Goal: Task Accomplishment & Management: Use online tool/utility

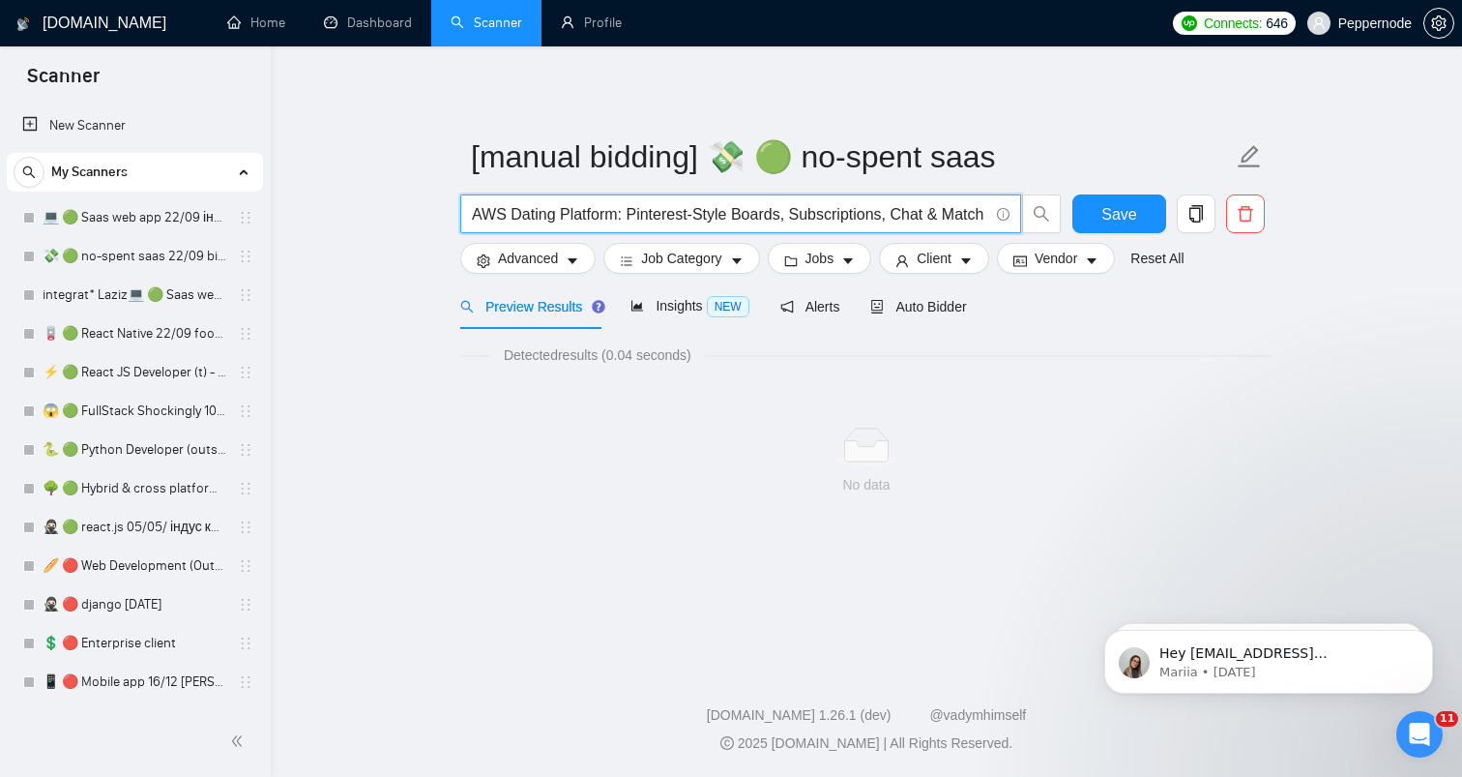
scroll to position [846, 0]
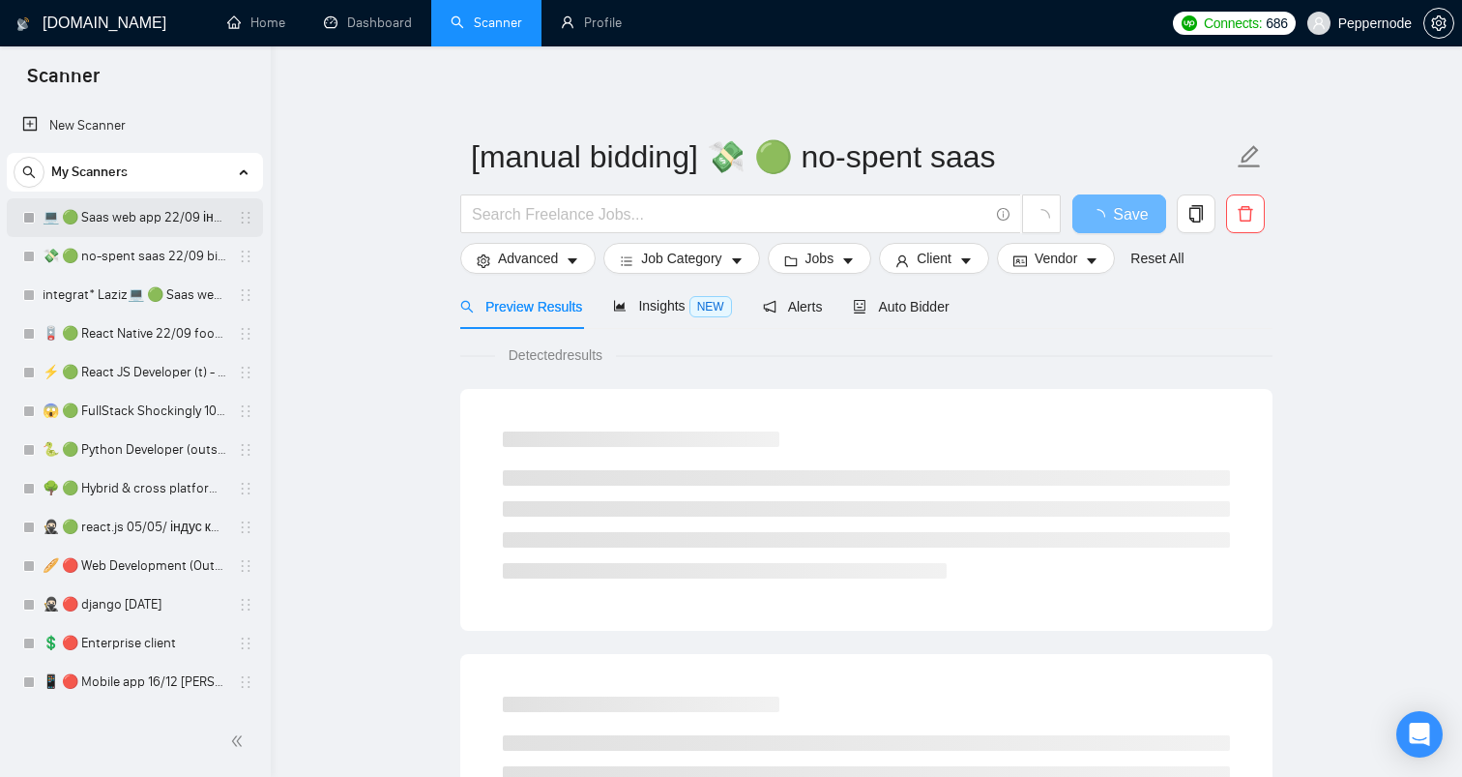
click at [100, 220] on link "💻 🟢 Saas web app 22/09 інший кінець" at bounding box center [135, 217] width 184 height 39
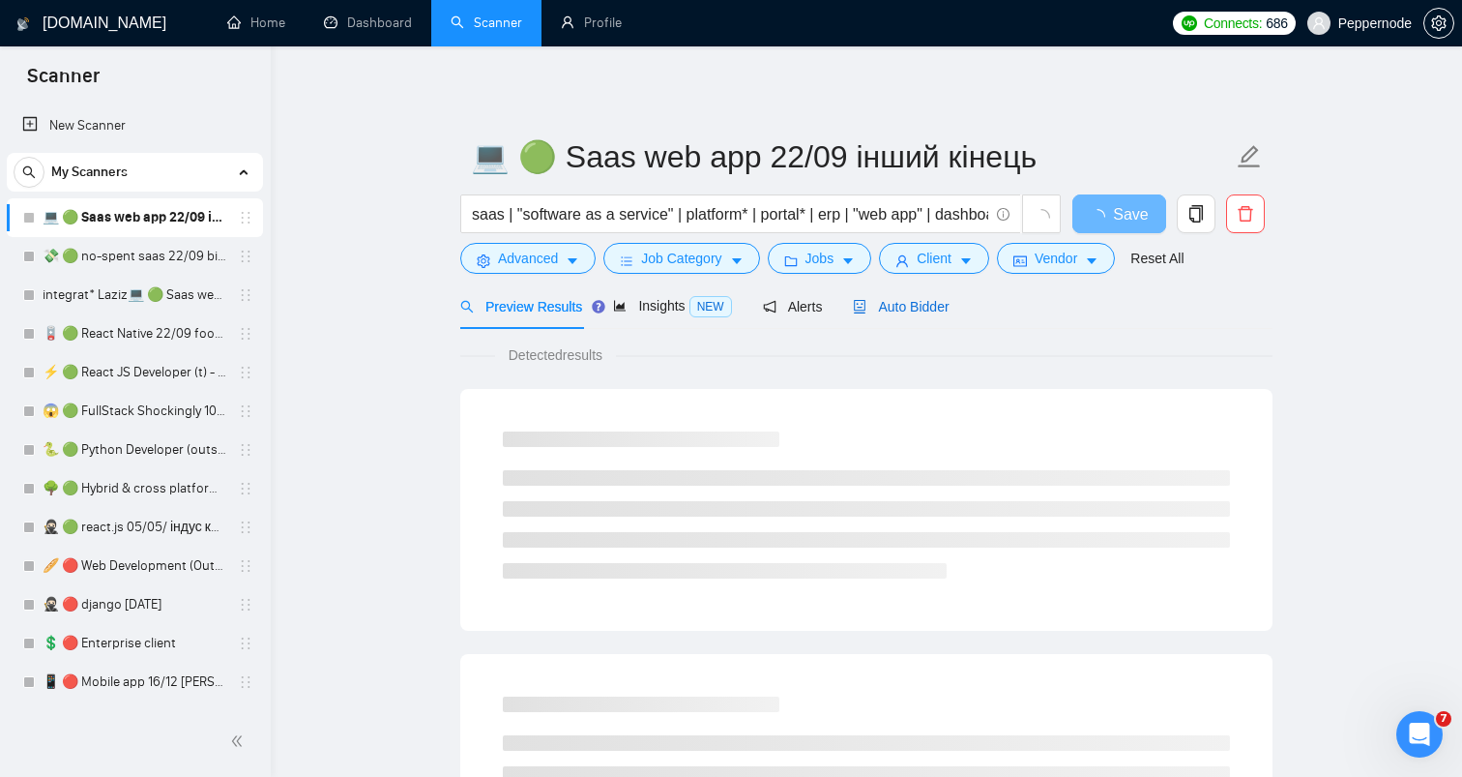
click at [897, 303] on span "Auto Bidder" at bounding box center [901, 306] width 96 height 15
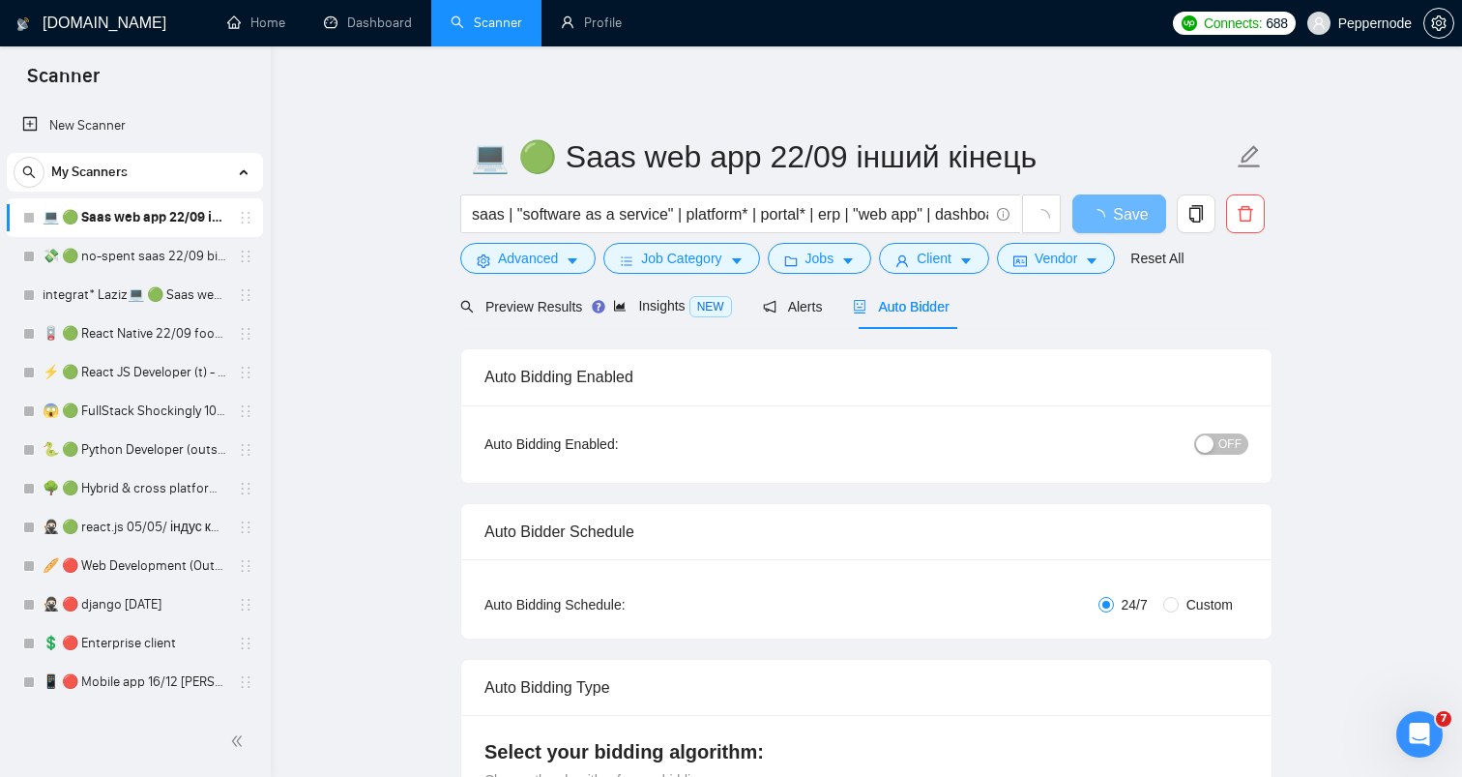
click at [1203, 437] on div "button" at bounding box center [1204, 443] width 17 height 17
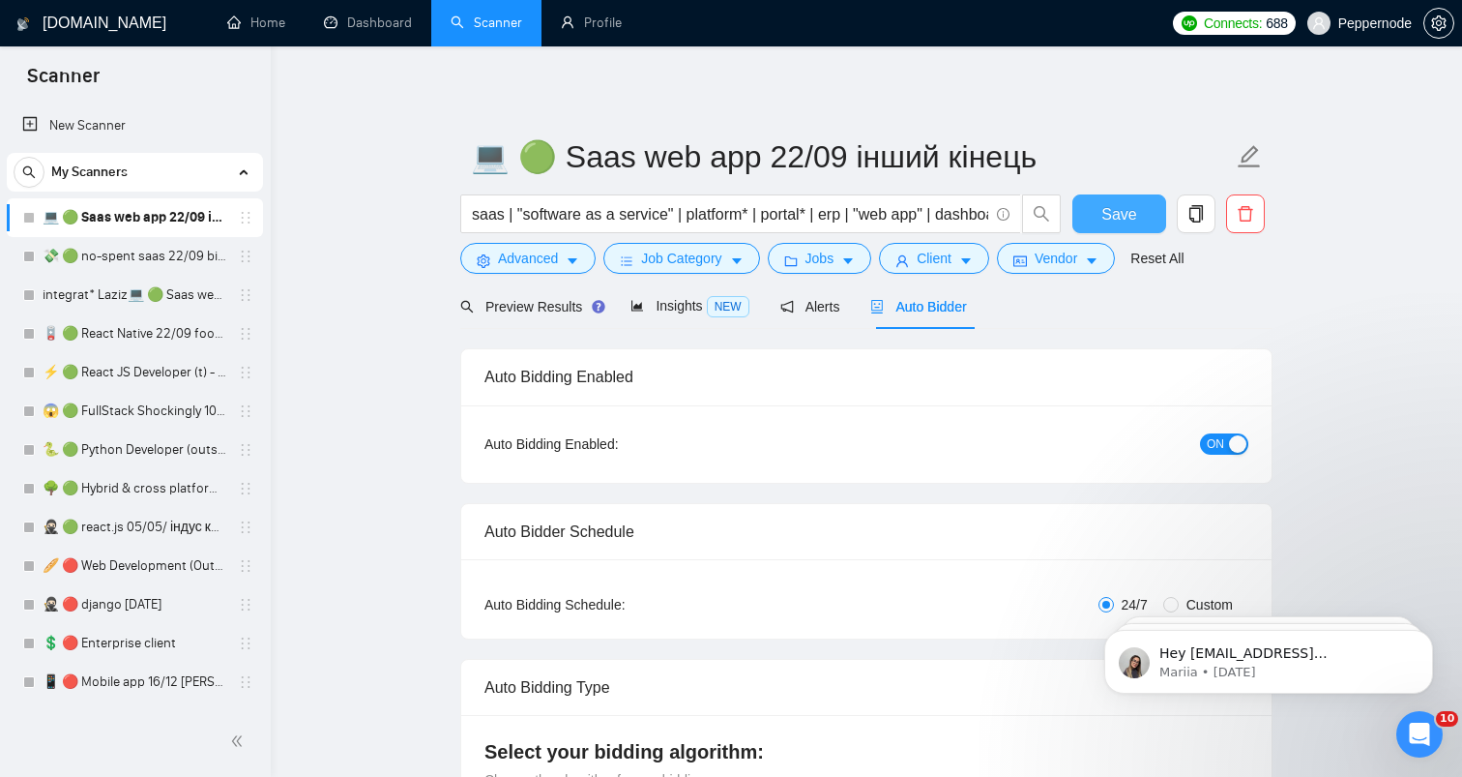
click at [1107, 220] on span "Save" at bounding box center [1119, 214] width 35 height 24
click at [92, 269] on link "💸 🟢 no-spent saas 22/09 bid for free" at bounding box center [135, 256] width 184 height 39
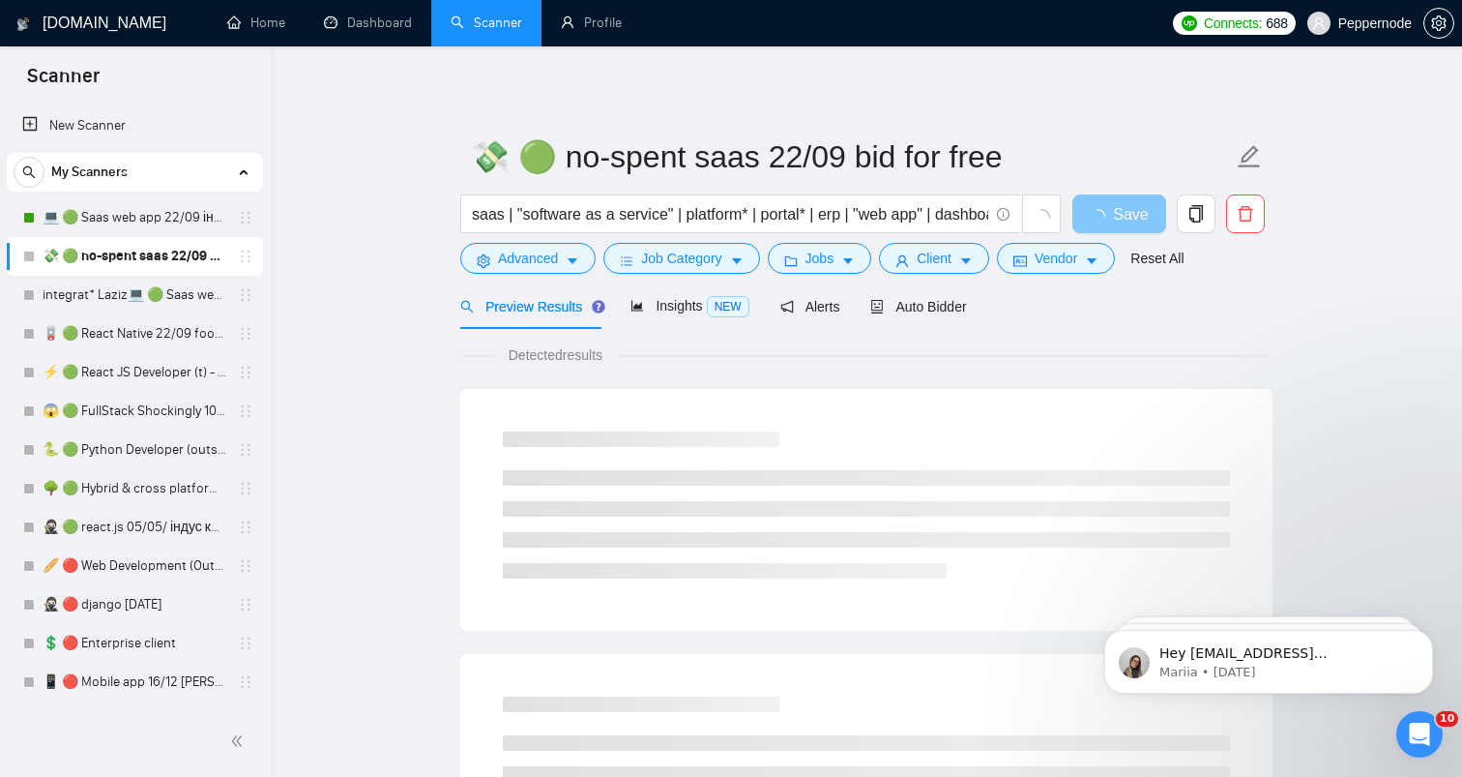
click at [937, 294] on div "Auto Bidder" at bounding box center [918, 305] width 96 height 45
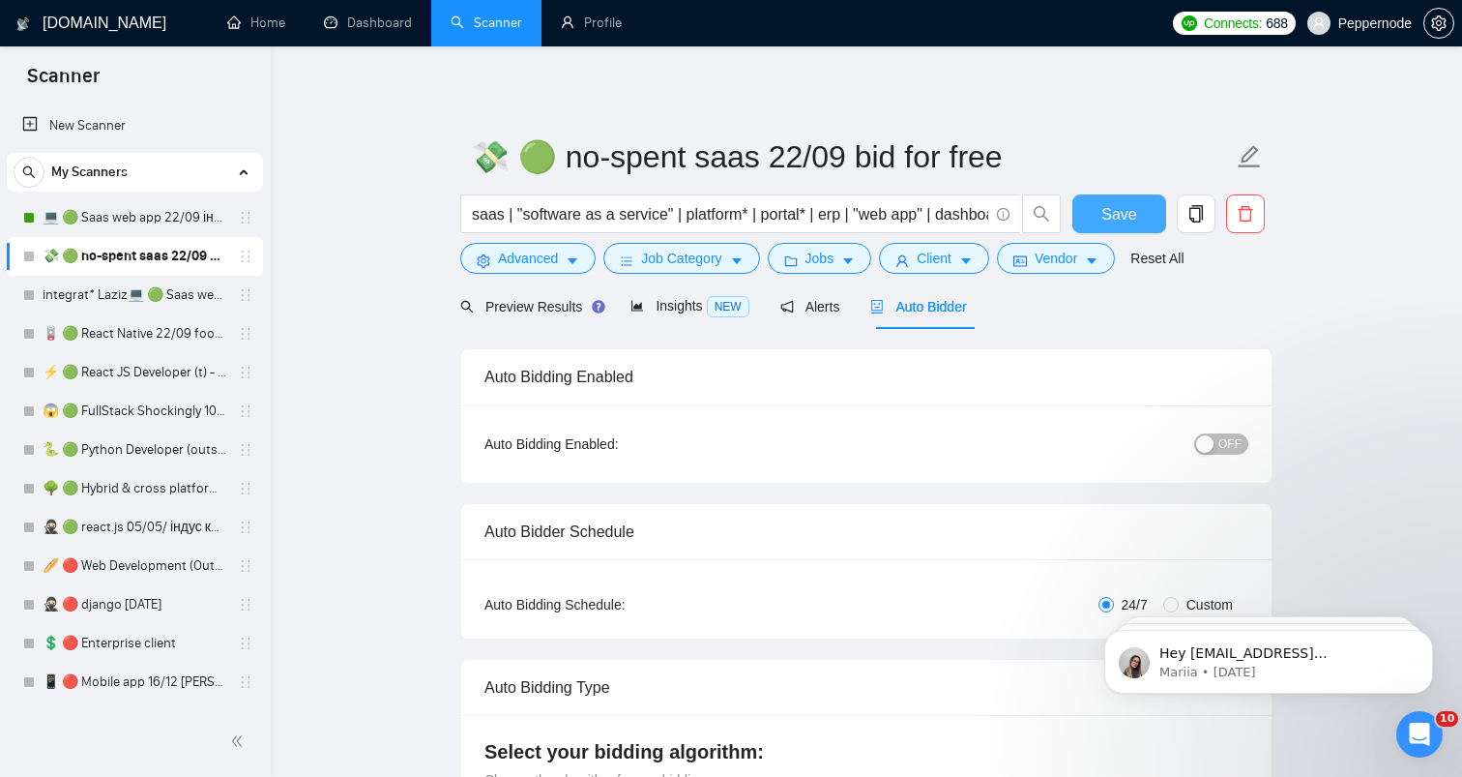
click at [1204, 445] on div "button" at bounding box center [1204, 443] width 17 height 17
click at [1120, 204] on span "Save" at bounding box center [1119, 214] width 35 height 24
click at [125, 290] on link "integrat* Laziz💻 🟢 Saas web app 3 points 22/09" at bounding box center [135, 295] width 184 height 39
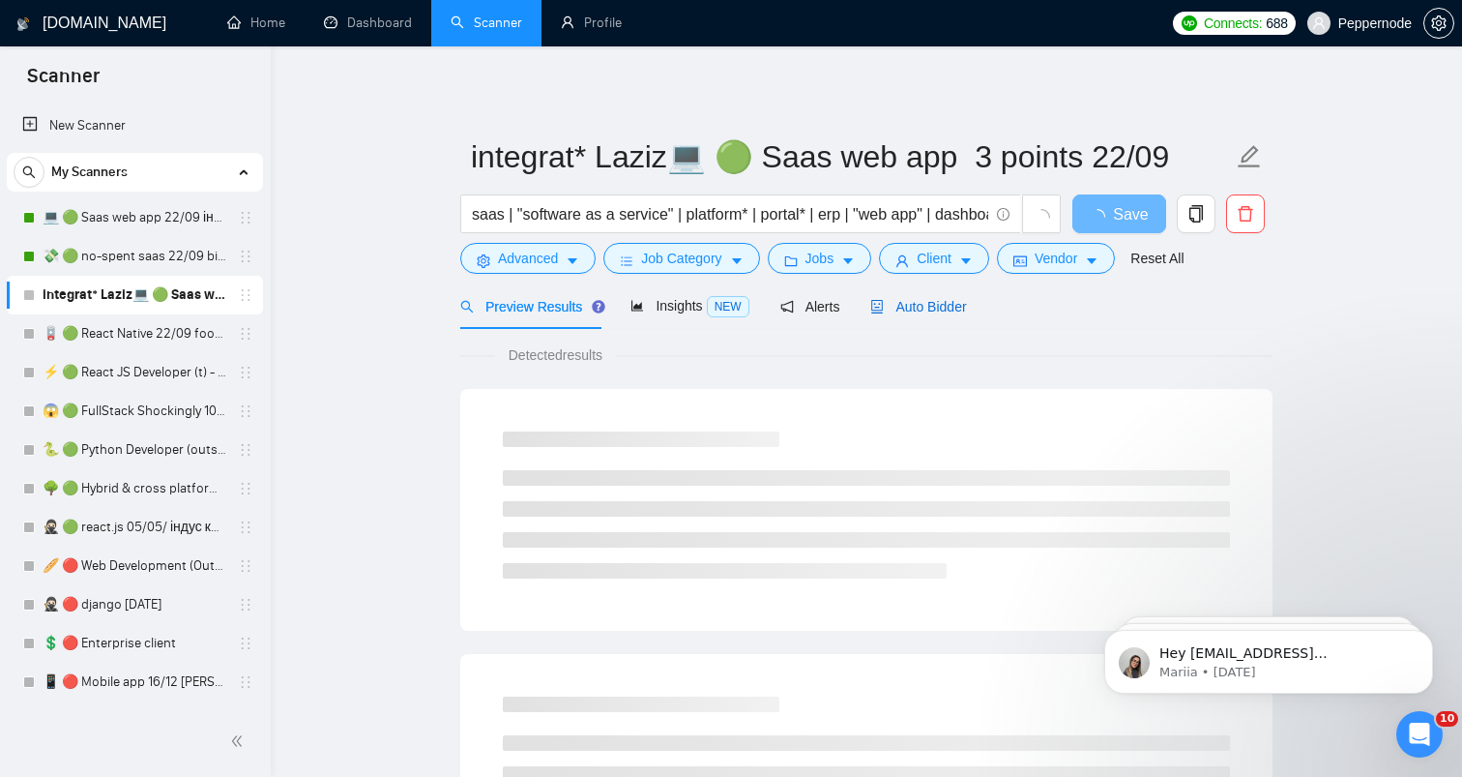
click at [927, 306] on span "Auto Bidder" at bounding box center [918, 306] width 96 height 15
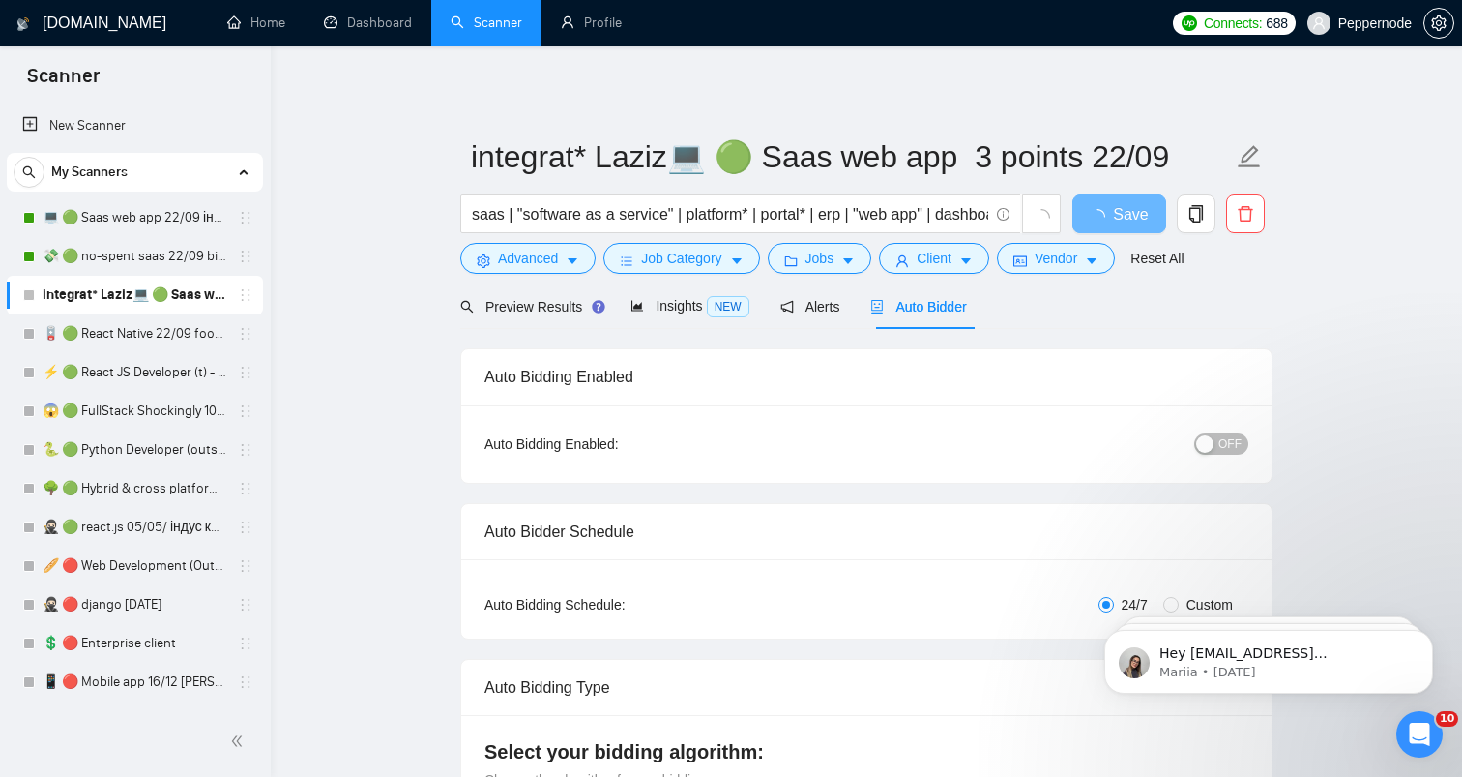
click at [1218, 440] on button "OFF" at bounding box center [1221, 443] width 54 height 21
click at [1126, 225] on span "Save" at bounding box center [1119, 214] width 35 height 24
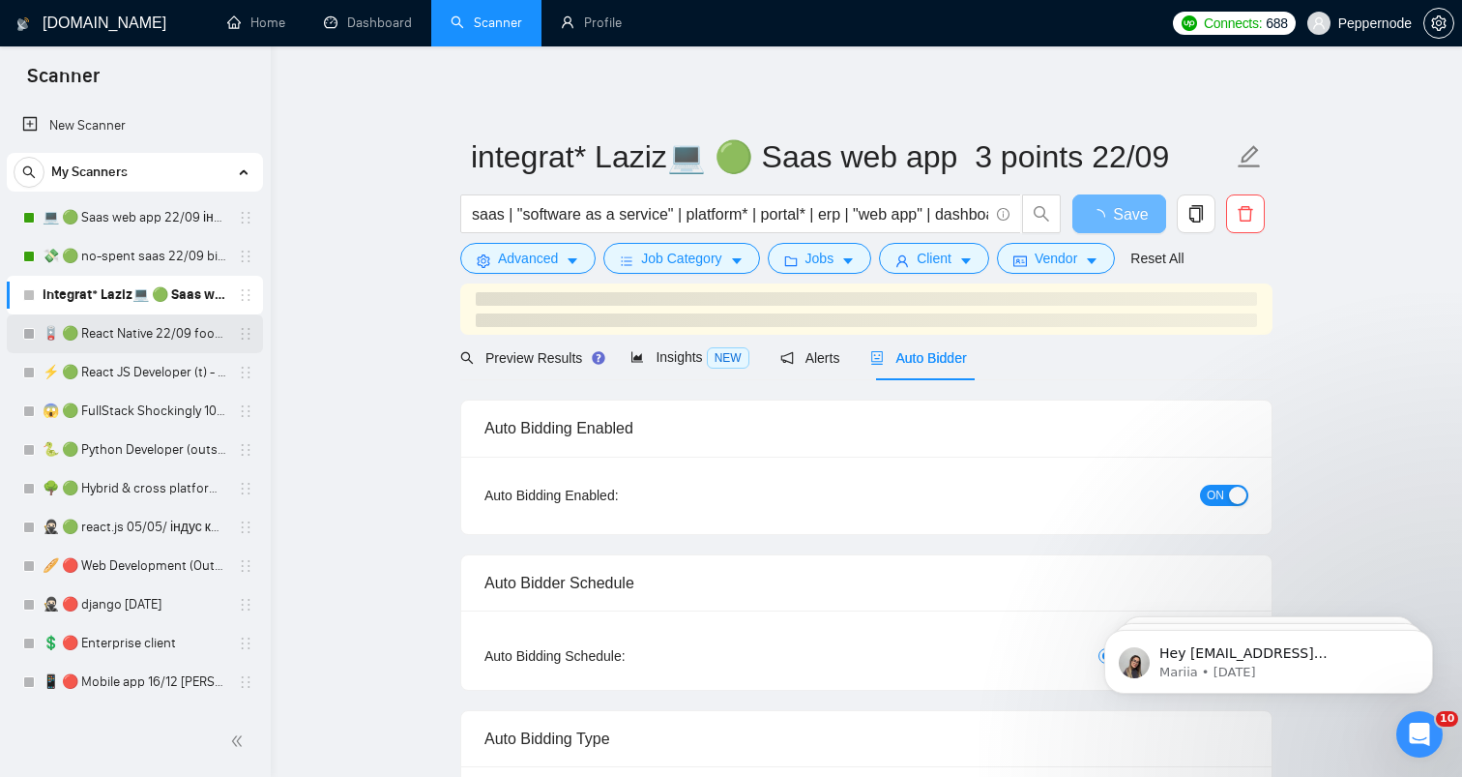
click at [122, 346] on link "🪫 🟢 React Native 22/09 food by taste, flowers by smell" at bounding box center [135, 333] width 184 height 39
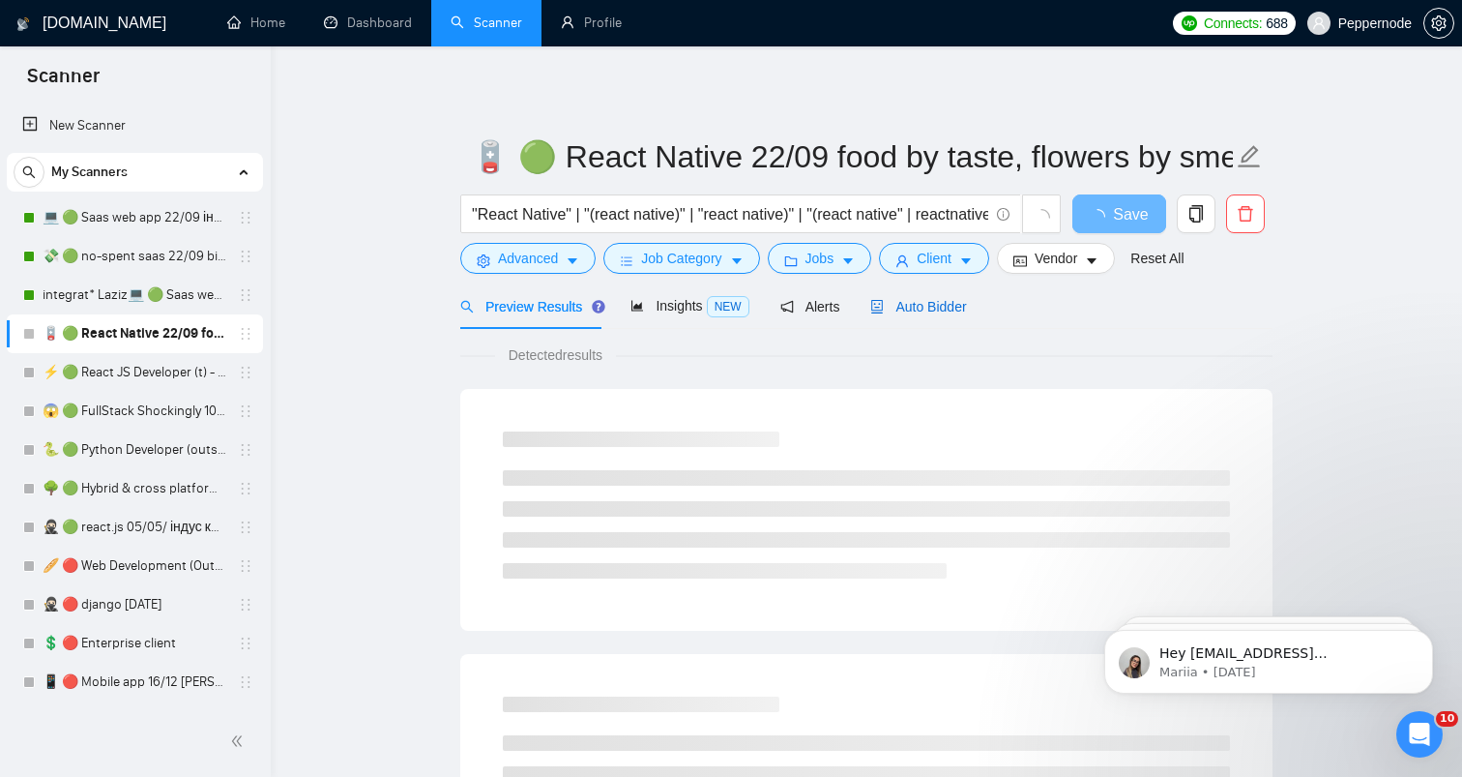
click at [957, 308] on span "Auto Bidder" at bounding box center [918, 306] width 96 height 15
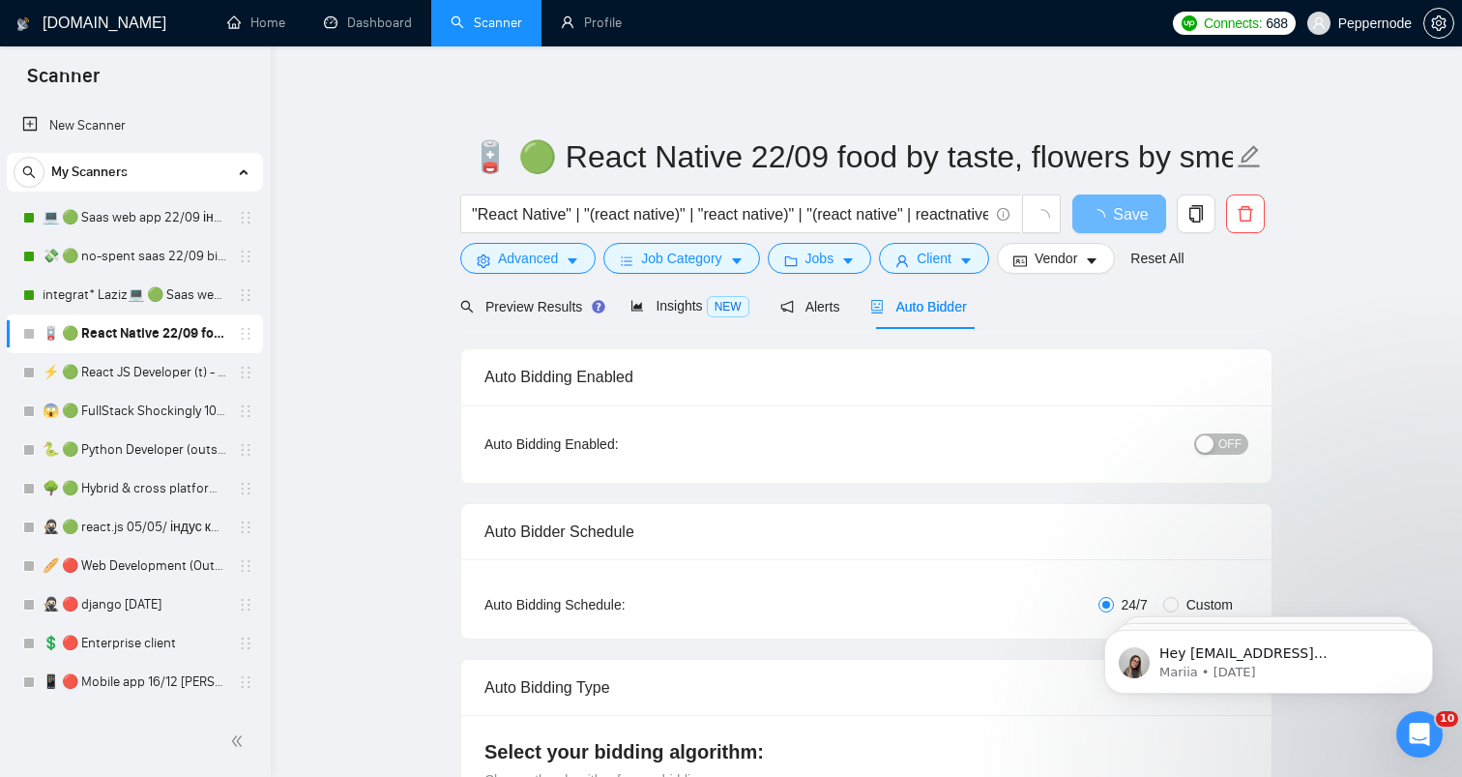
click at [1229, 455] on div "OFF" at bounding box center [1121, 443] width 254 height 31
click at [1227, 440] on span "OFF" at bounding box center [1230, 443] width 23 height 21
click at [1120, 205] on span "Save" at bounding box center [1119, 214] width 35 height 24
click at [146, 376] on link "⚡ 🟢 React JS Developer (t) - ninjas 22/09+general" at bounding box center [135, 372] width 184 height 39
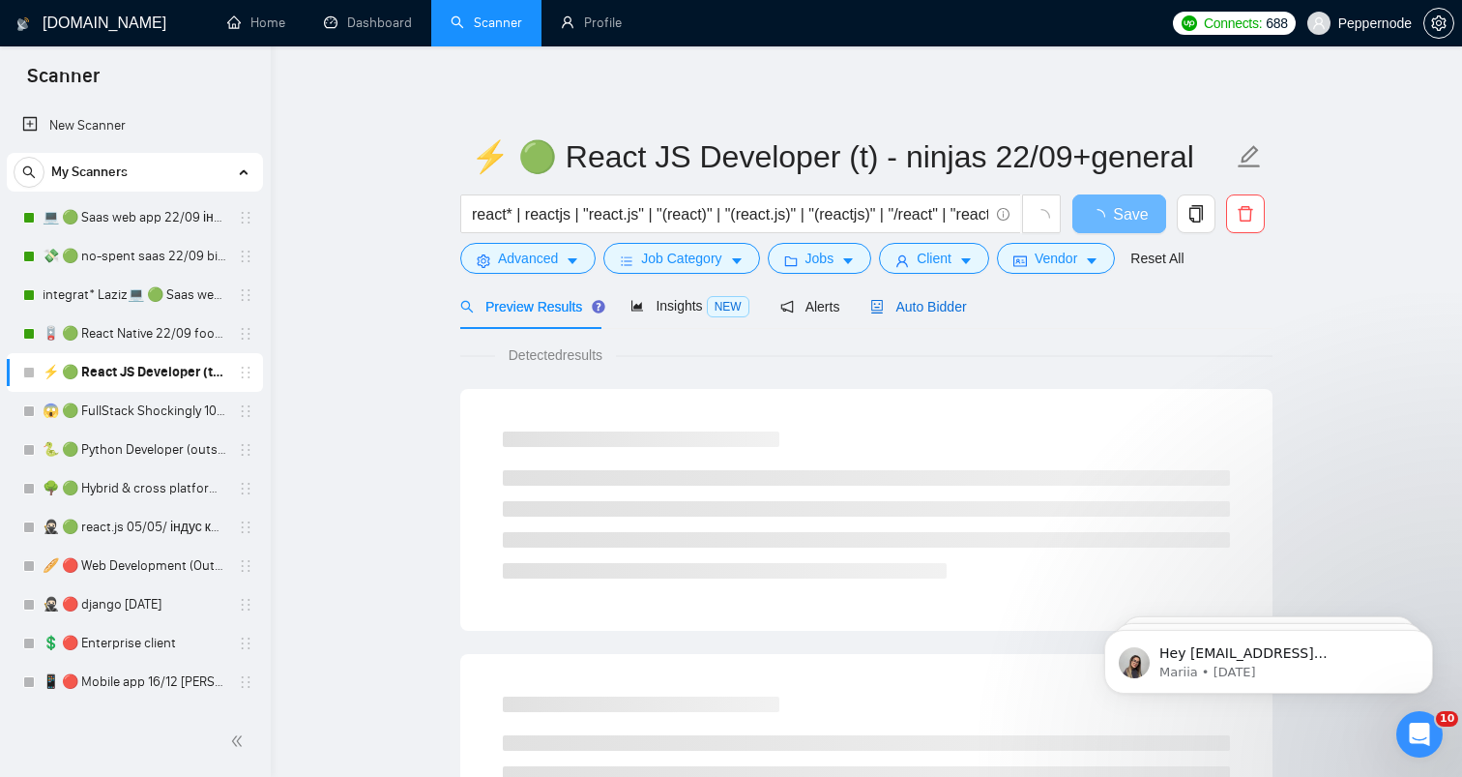
click at [939, 307] on span "Auto Bidder" at bounding box center [918, 306] width 96 height 15
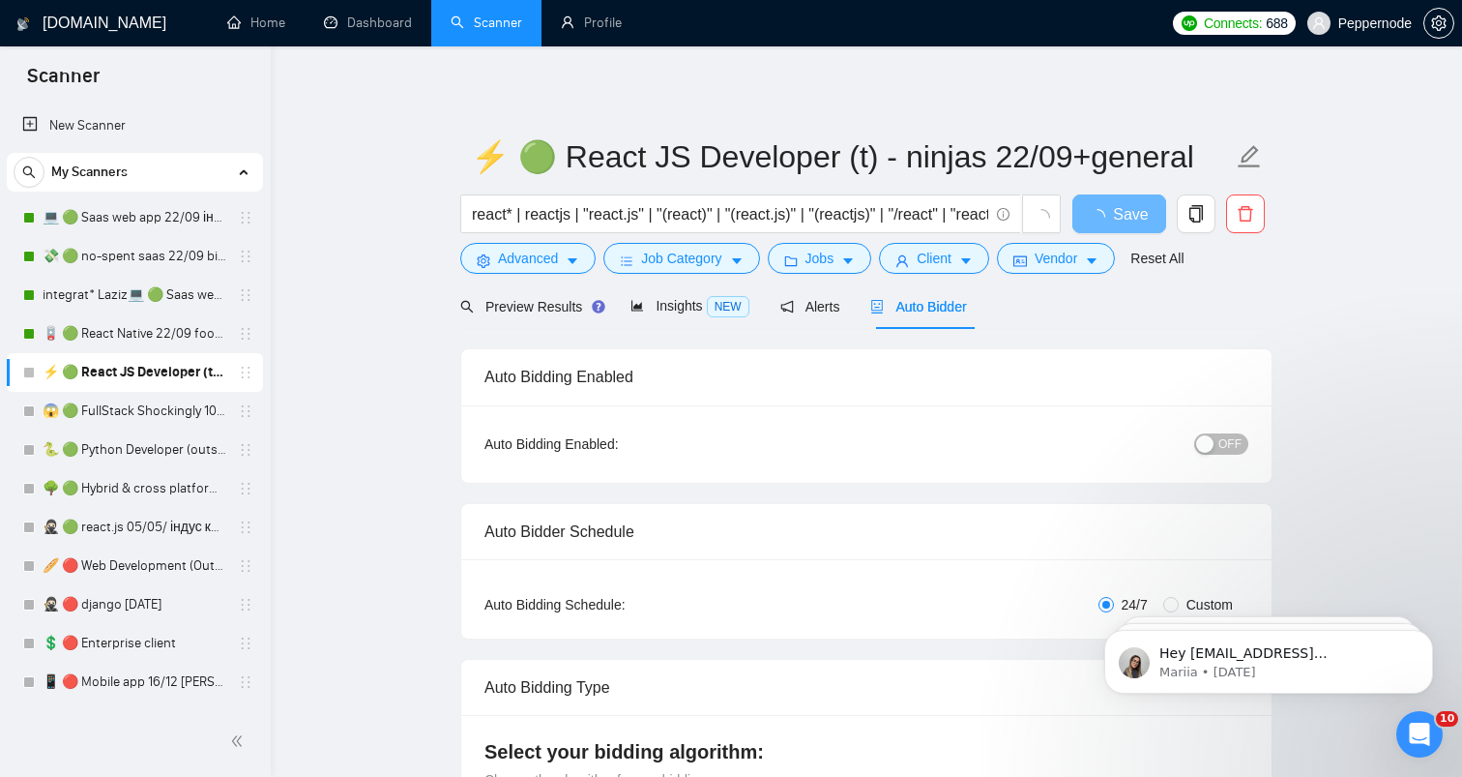
click at [1222, 445] on span "OFF" at bounding box center [1230, 443] width 23 height 21
click at [1127, 211] on span "Save" at bounding box center [1119, 214] width 35 height 24
click at [111, 423] on link "😱 🟢 FullStack Shockingly 10/01" at bounding box center [135, 411] width 184 height 39
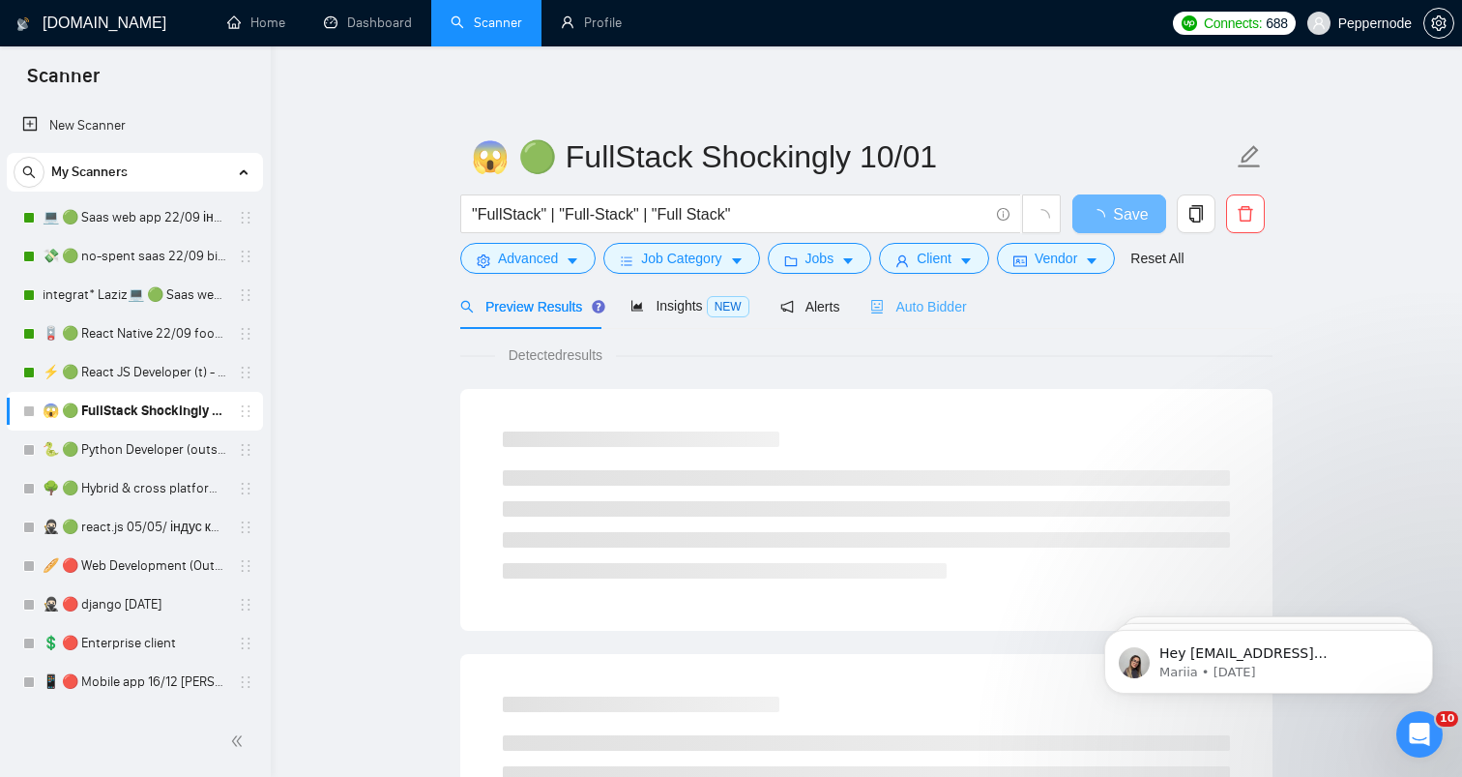
click at [939, 317] on div "Auto Bidder" at bounding box center [918, 305] width 96 height 45
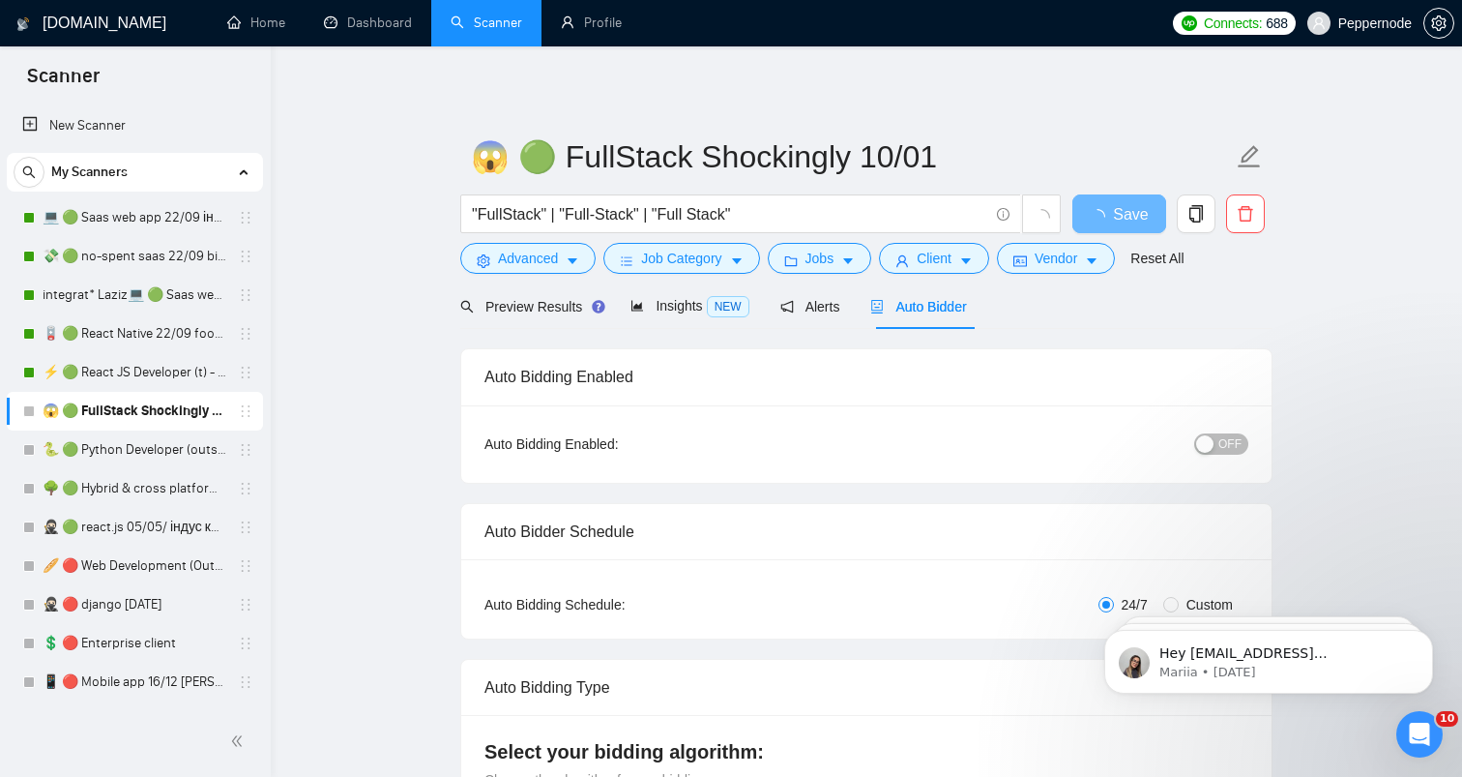
click at [1220, 439] on span "OFF" at bounding box center [1230, 443] width 23 height 21
click at [1133, 206] on span "Save" at bounding box center [1119, 214] width 35 height 24
click at [79, 443] on link "🐍 🟢 Python Developer (outstaff)" at bounding box center [135, 449] width 184 height 39
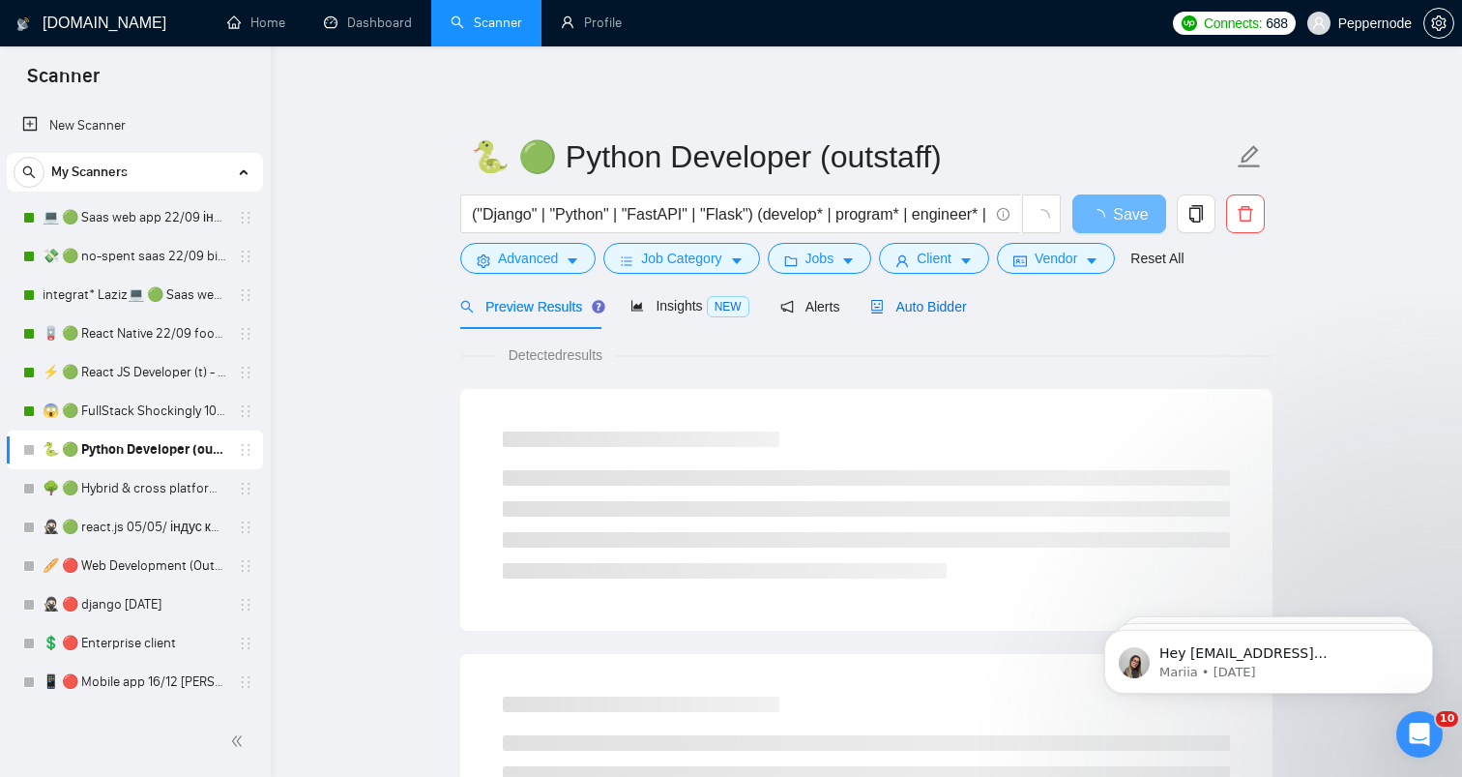
click at [955, 307] on span "Auto Bidder" at bounding box center [918, 306] width 96 height 15
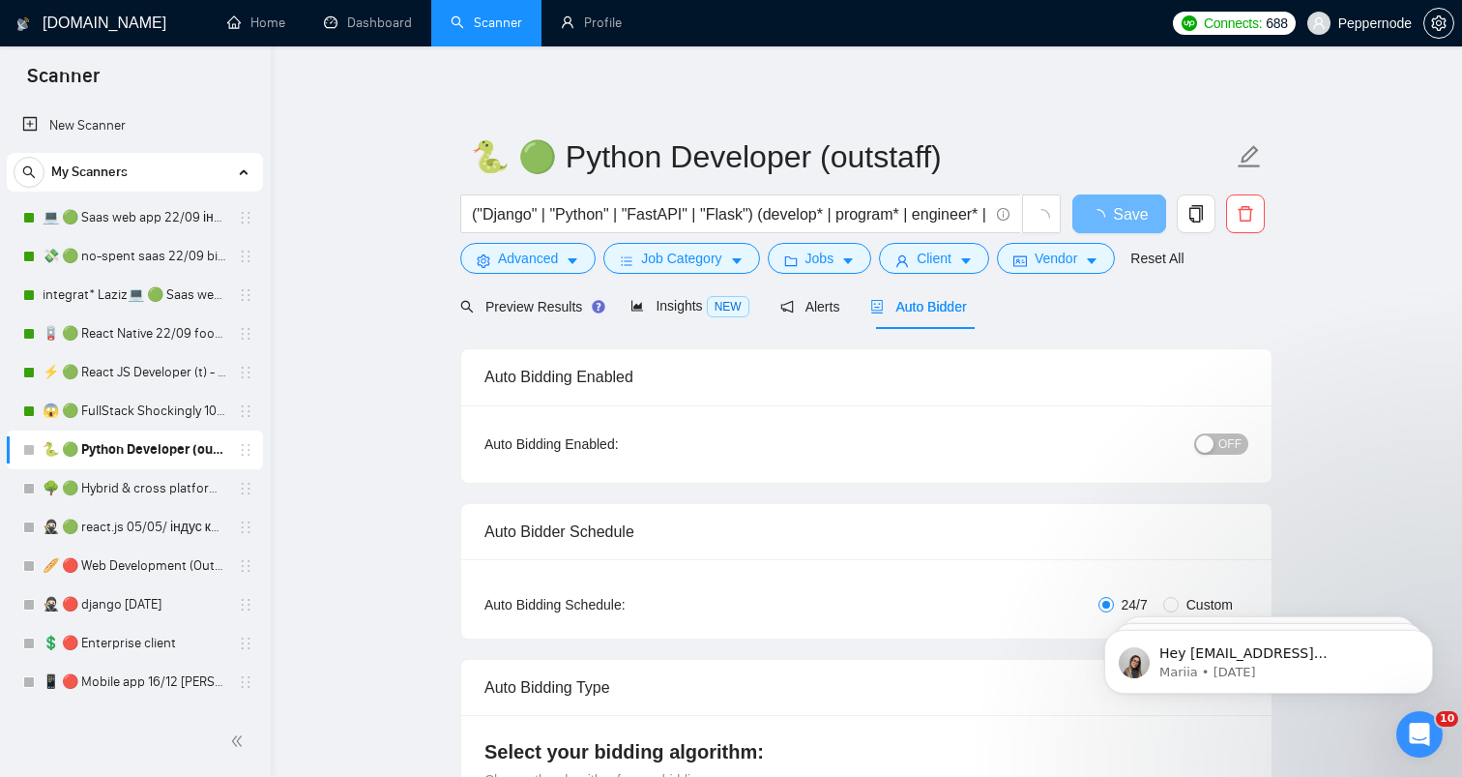
click at [1210, 433] on button "OFF" at bounding box center [1221, 443] width 54 height 21
click at [1111, 216] on span "Save" at bounding box center [1119, 214] width 35 height 24
click at [123, 498] on link "🌳 🟢 Hybrid & cross platform 2209 similar apps+quest" at bounding box center [135, 488] width 184 height 39
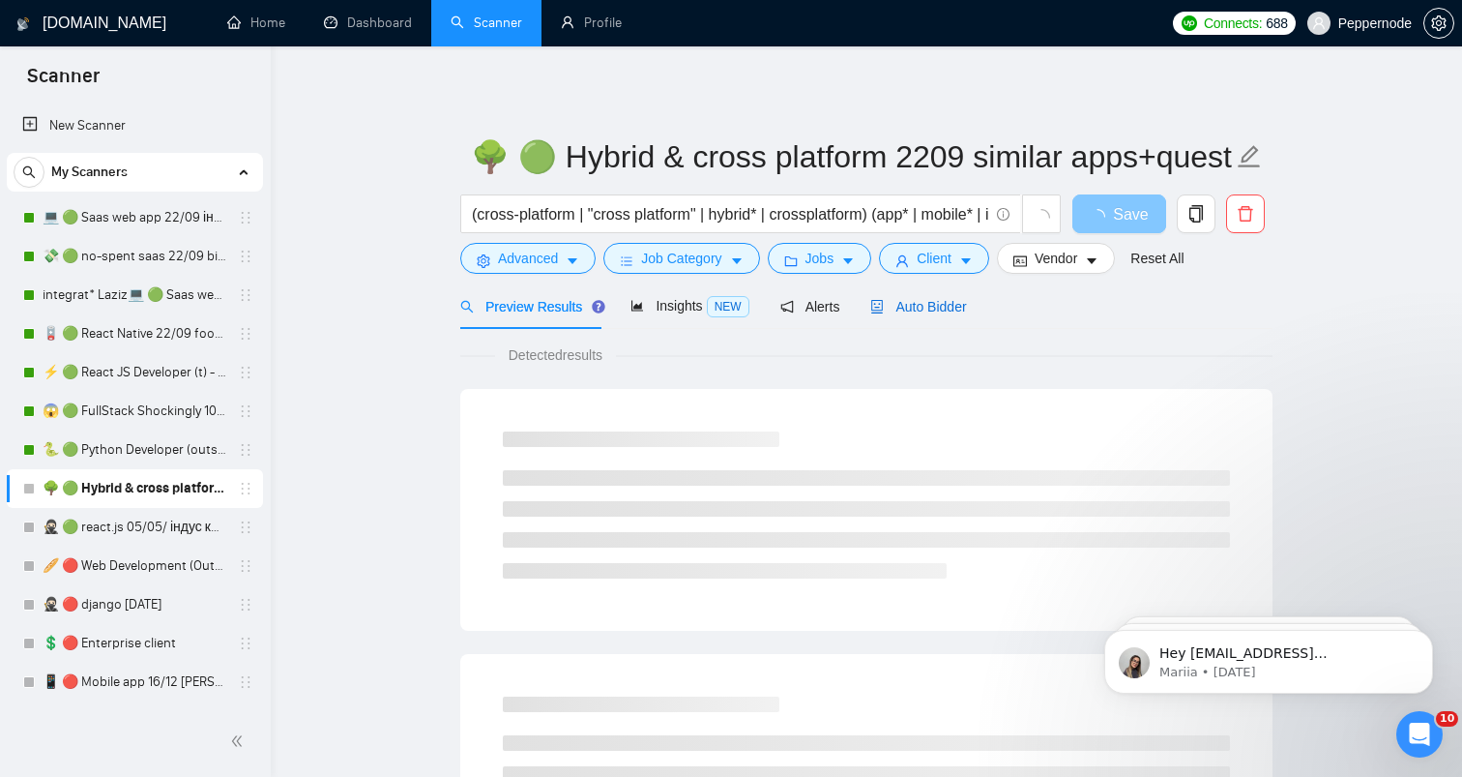
click at [941, 306] on span "Auto Bidder" at bounding box center [918, 306] width 96 height 15
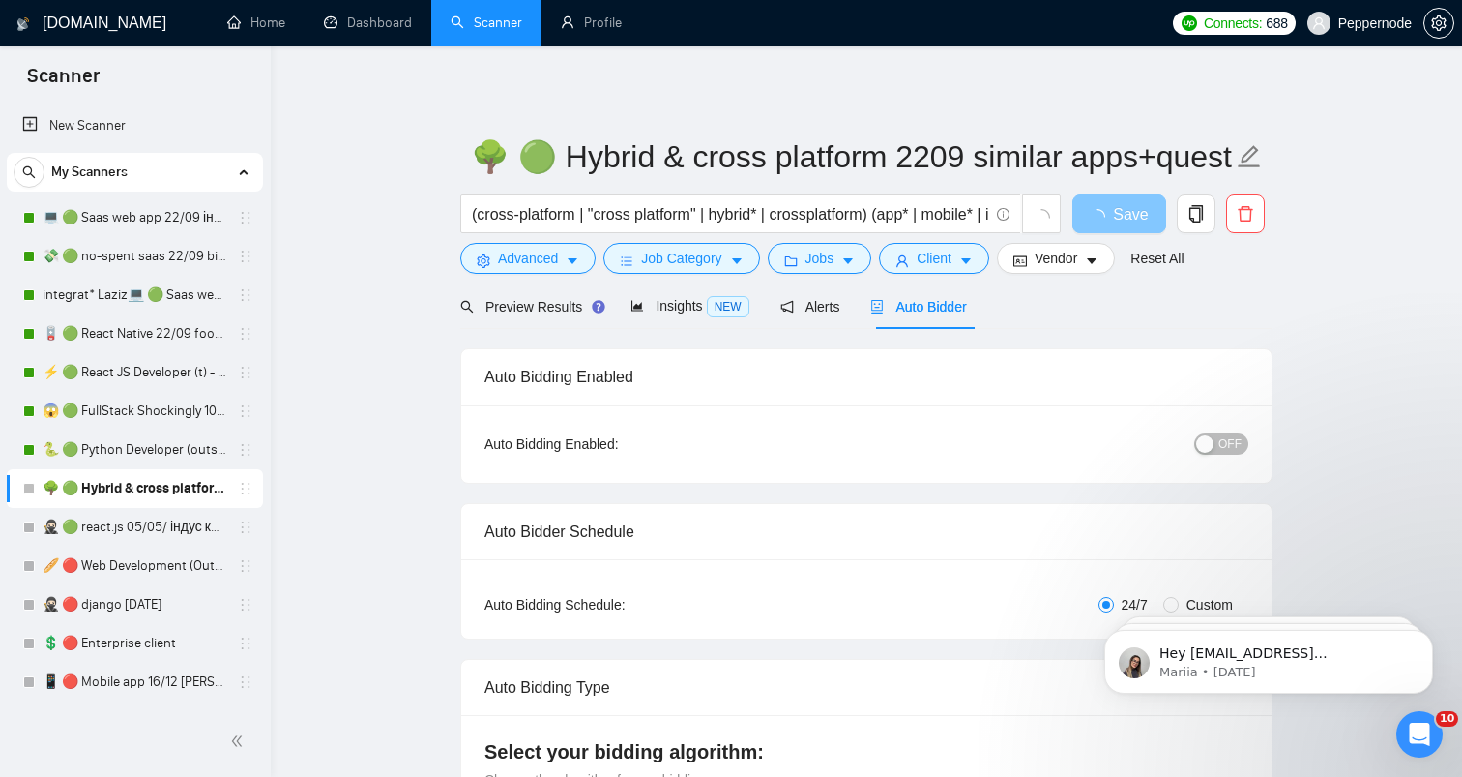
click at [1214, 443] on div "button" at bounding box center [1204, 443] width 17 height 17
click at [1089, 219] on button "Save" at bounding box center [1120, 213] width 94 height 39
click at [112, 529] on link "🥷🏻 🟢 react.js 05/05/ індус копі 19/05 change end" at bounding box center [135, 527] width 184 height 39
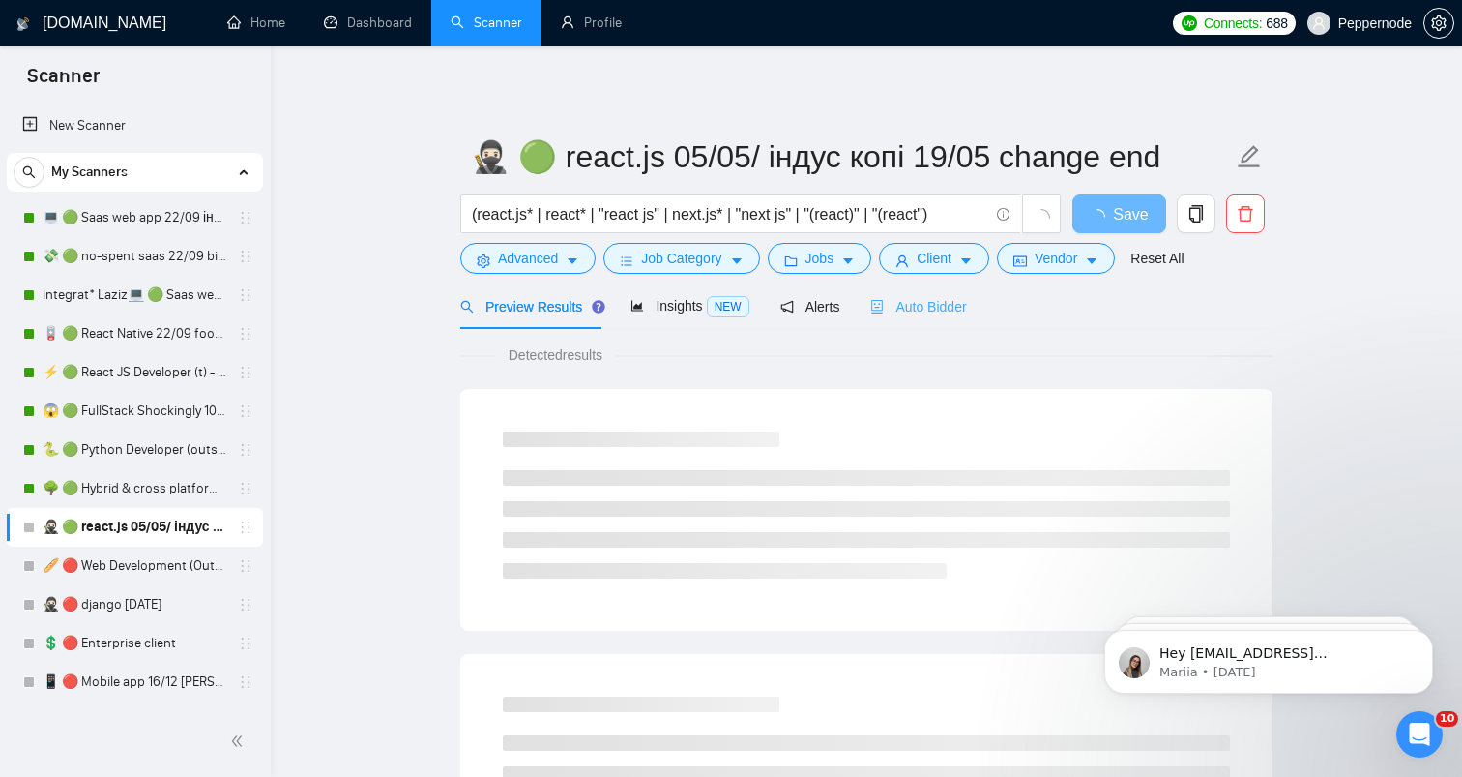
click at [938, 284] on div "Auto Bidder" at bounding box center [918, 305] width 96 height 45
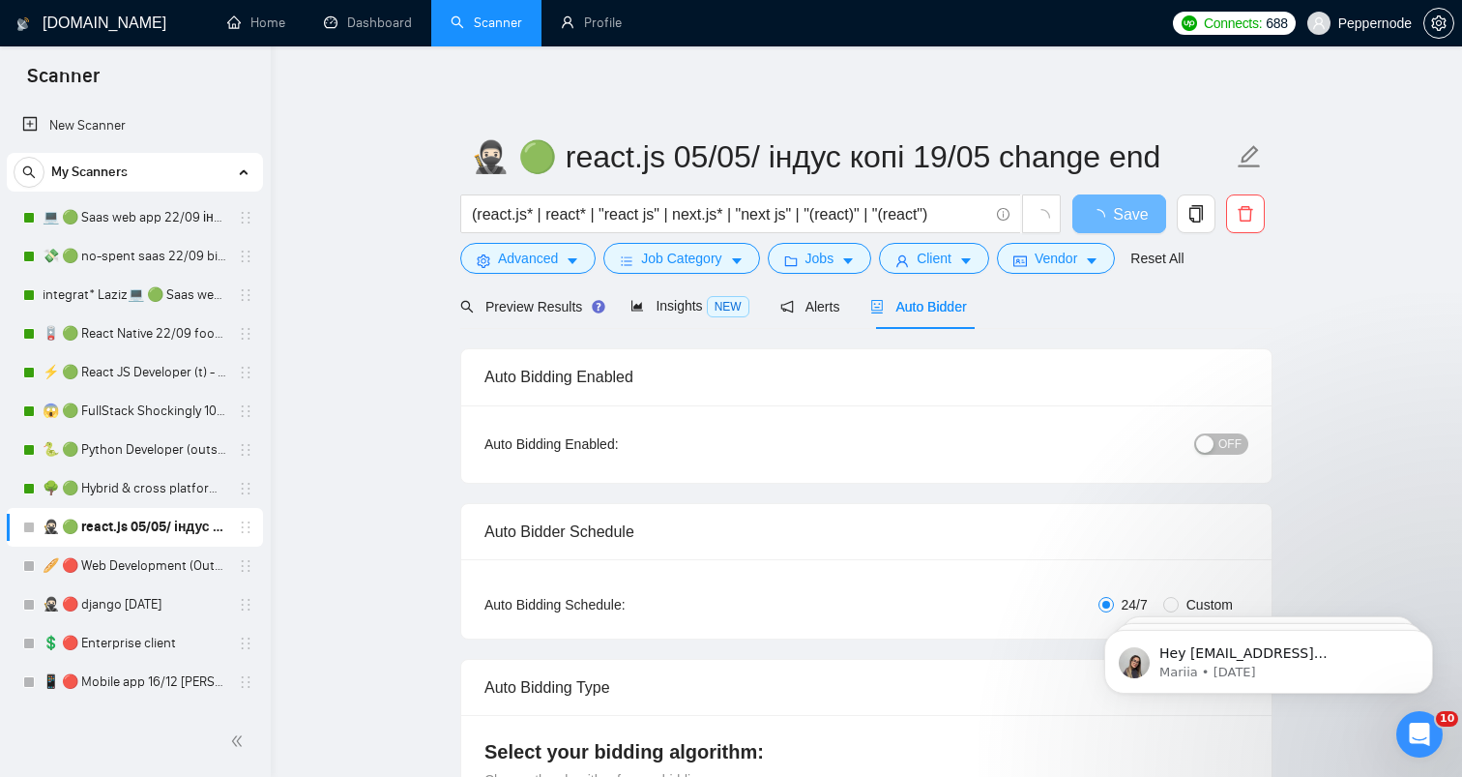
click at [1228, 448] on span "OFF" at bounding box center [1230, 443] width 23 height 21
click at [1119, 221] on span "Save" at bounding box center [1119, 214] width 35 height 24
click at [107, 205] on link "💻 🟢 Saas web app 22/09 інший кінець" at bounding box center [135, 217] width 184 height 39
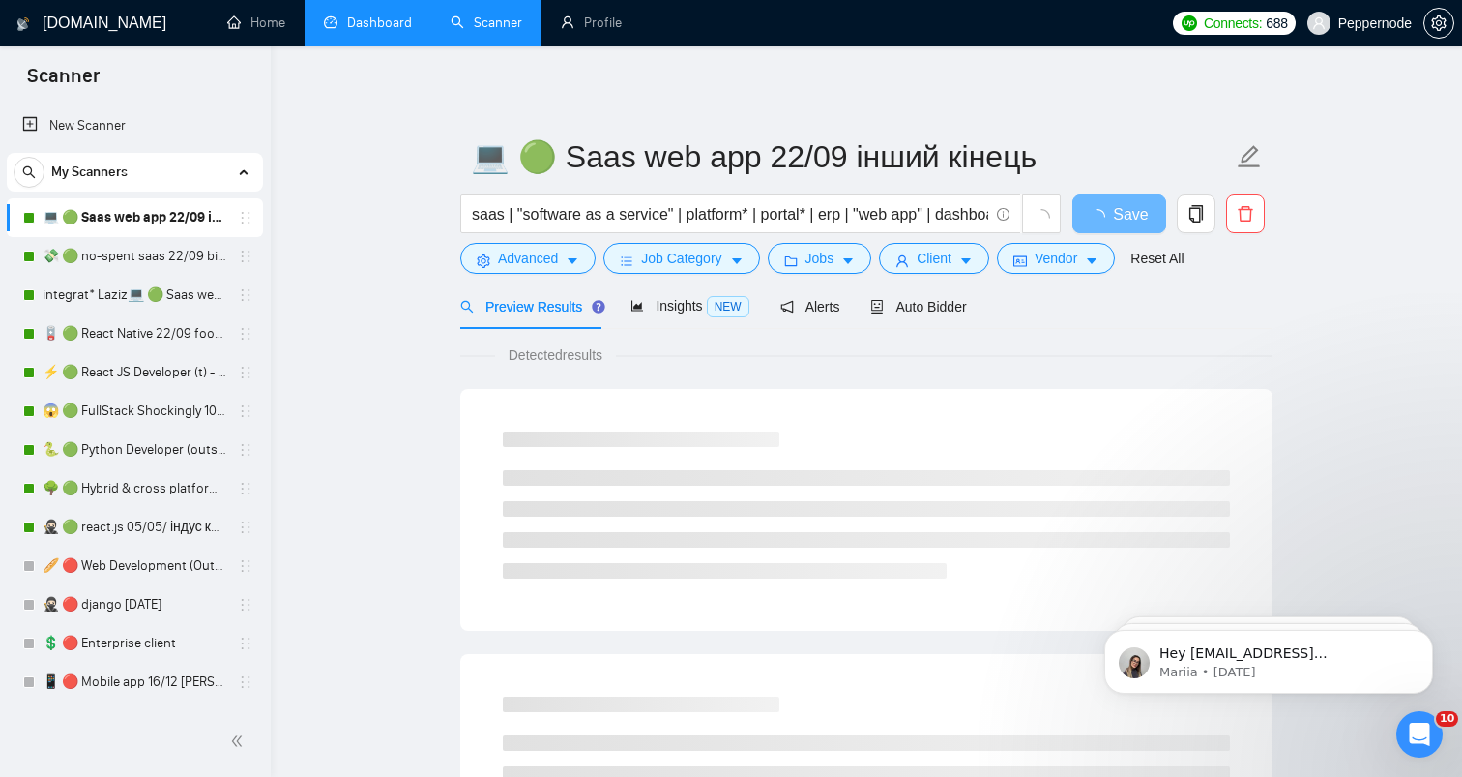
click at [343, 28] on link "Dashboard" at bounding box center [368, 23] width 88 height 16
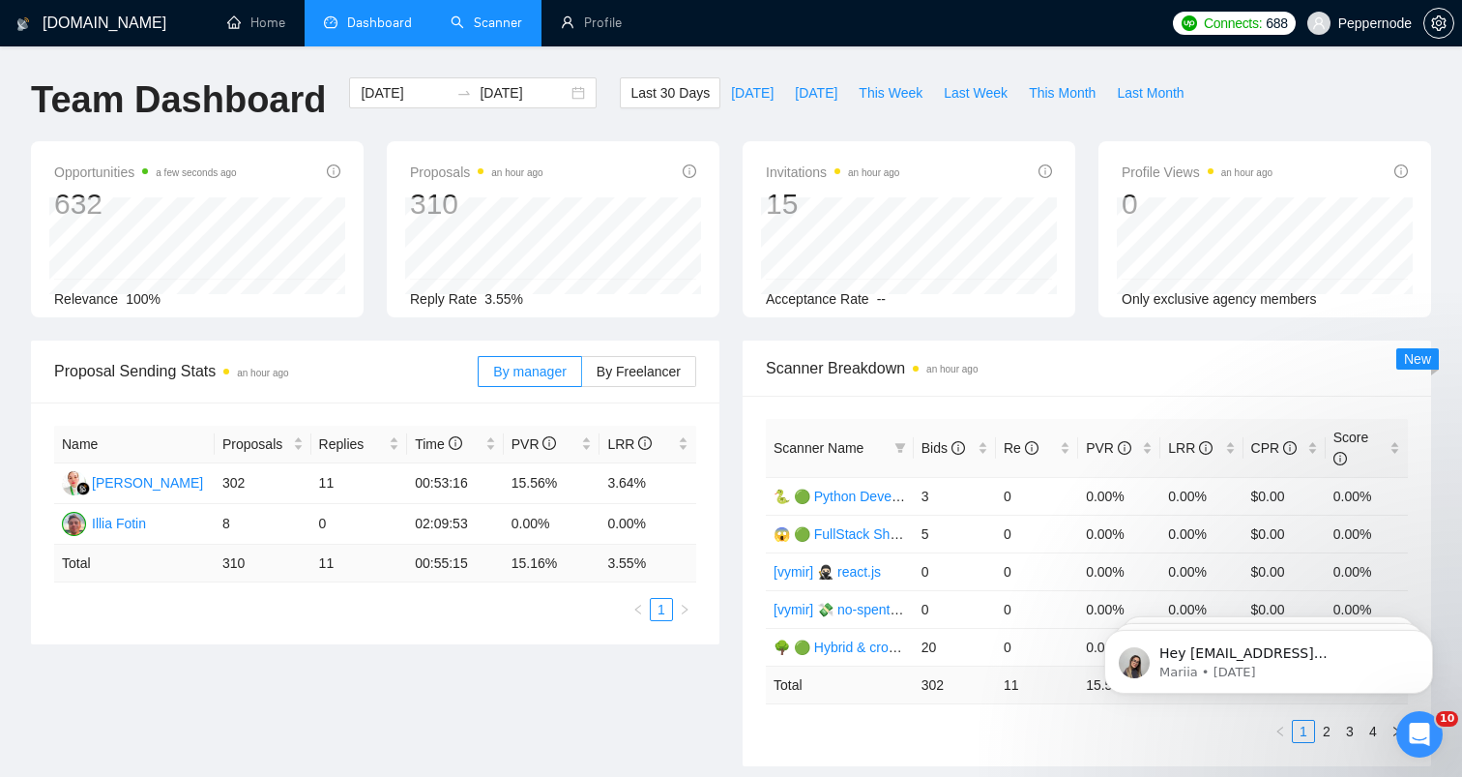
click at [480, 16] on link "Scanner" at bounding box center [487, 23] width 72 height 16
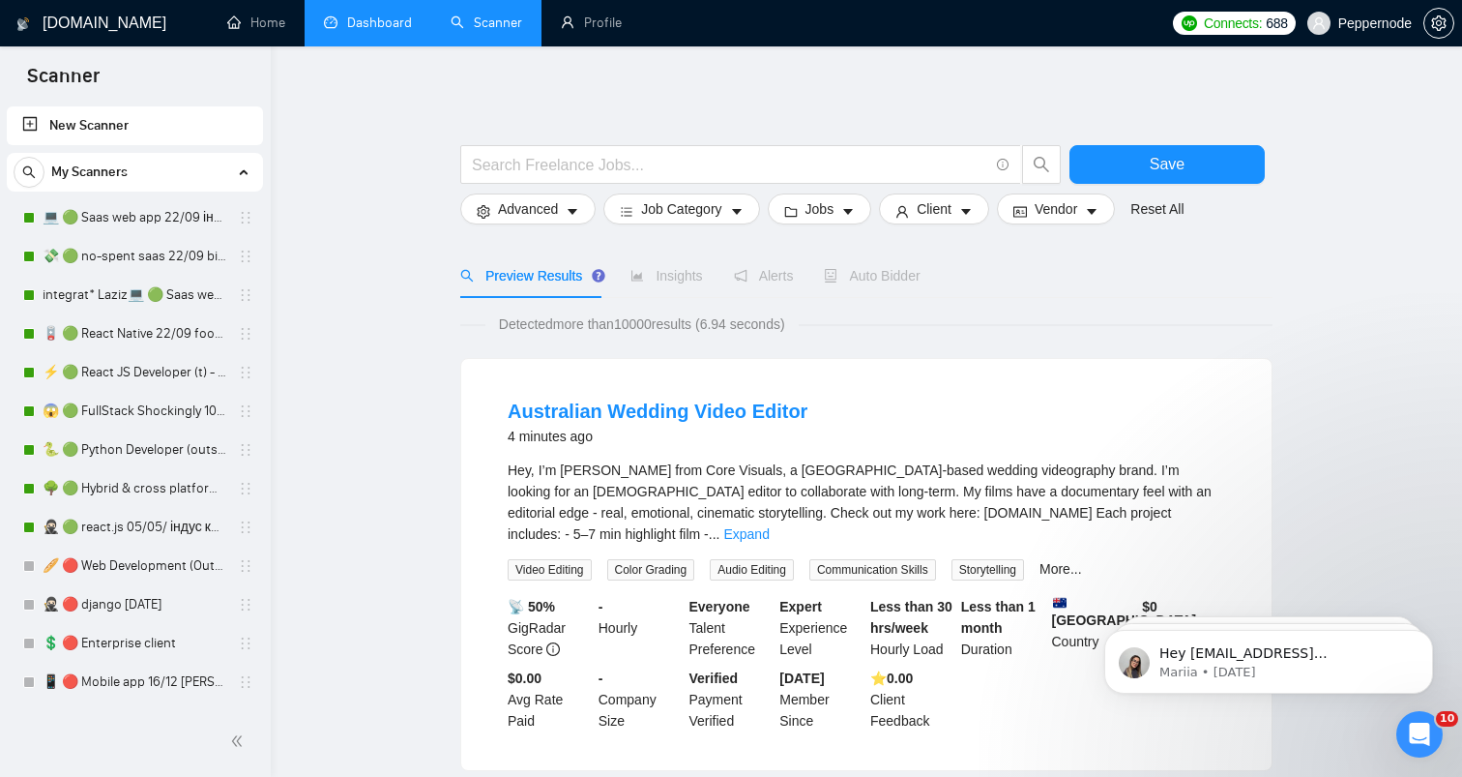
click at [359, 22] on link "Dashboard" at bounding box center [368, 23] width 88 height 16
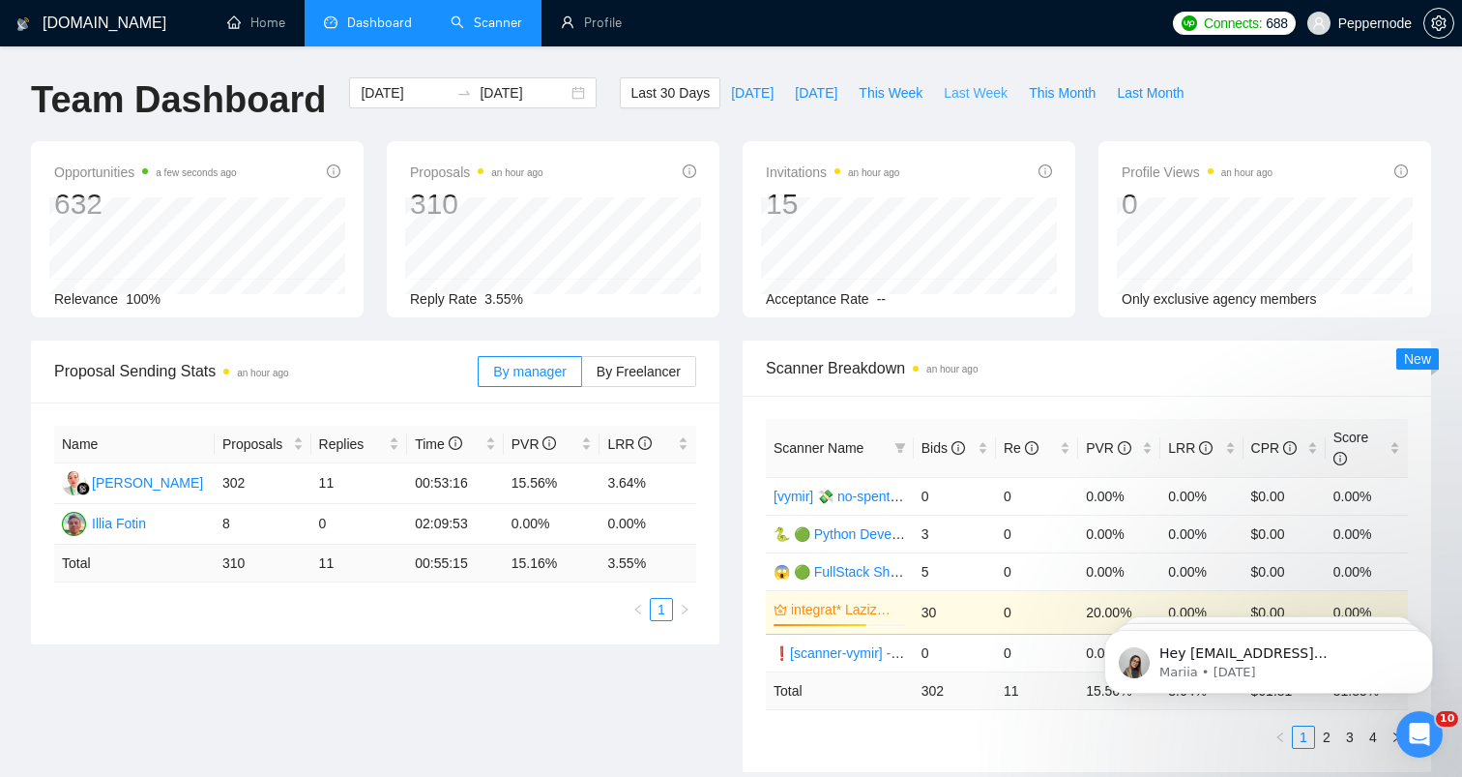
click at [994, 103] on button "Last Week" at bounding box center [975, 92] width 85 height 31
type input "[DATE]"
